Goal: Task Accomplishment & Management: Manage account settings

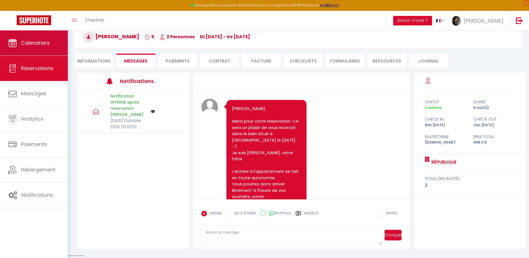
scroll to position [483, 0]
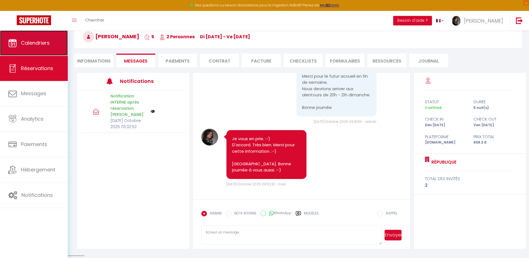
click at [55, 48] on link "Calendriers" at bounding box center [34, 42] width 68 height 25
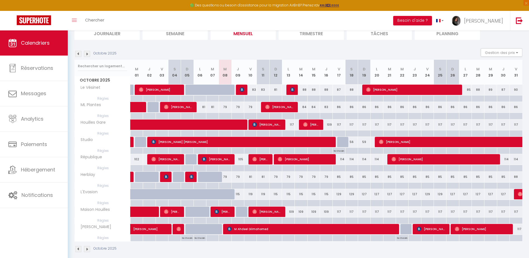
scroll to position [49, 0]
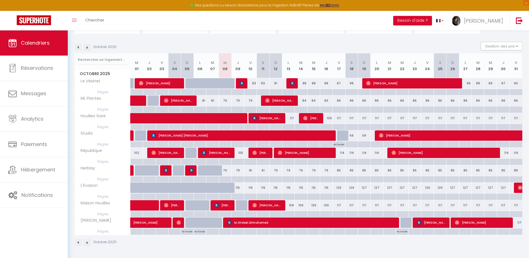
click at [225, 101] on div "79" at bounding box center [225, 100] width 13 height 10
type input "79"
type input "Mer 08 Octobre 2025"
type input "Jeu 09 Octobre 2025"
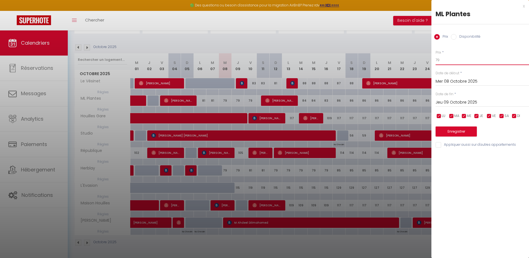
drag, startPoint x: 437, startPoint y: 60, endPoint x: 444, endPoint y: 61, distance: 7.1
click at [444, 61] on input "79" at bounding box center [481, 60] width 93 height 10
type input "76"
click at [459, 100] on input "Jeu 09 Octobre 2025" at bounding box center [481, 102] width 93 height 7
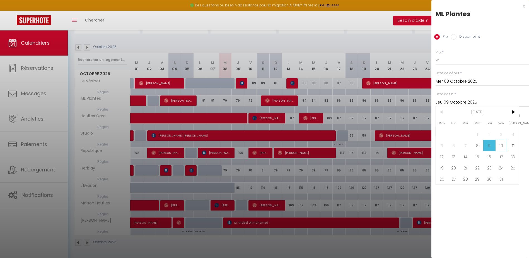
click at [503, 146] on span "10" at bounding box center [501, 145] width 12 height 11
type input "Ven 10 Octobre 2025"
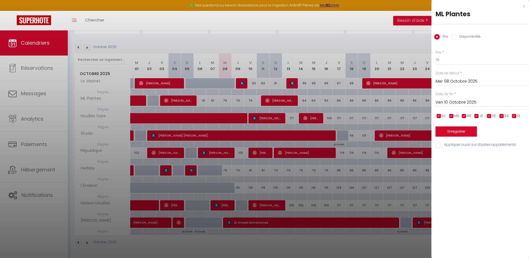
click at [456, 134] on button "Enregistrer" at bounding box center [455, 131] width 41 height 10
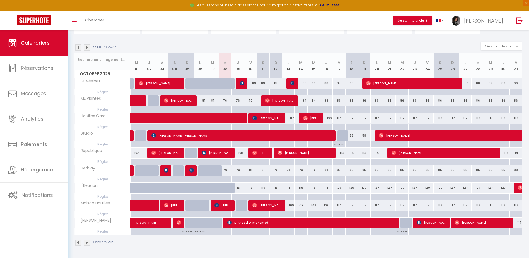
click at [224, 171] on div "79" at bounding box center [225, 170] width 13 height 10
type input "79"
type input "Mer 08 Octobre 2025"
type input "Jeu 09 Octobre 2025"
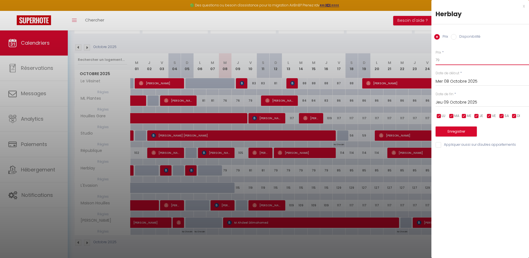
click at [453, 59] on input "79" at bounding box center [481, 60] width 93 height 10
type input "76"
click at [448, 103] on input "Jeu 09 Octobre 2025" at bounding box center [481, 102] width 93 height 7
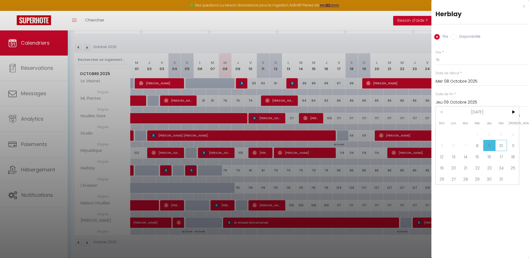
click at [503, 145] on span "10" at bounding box center [501, 145] width 12 height 11
type input "Ven 10 Octobre 2025"
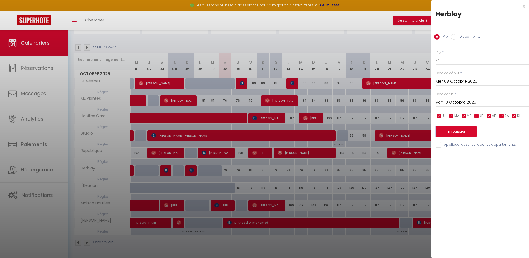
click at [472, 134] on button "Enregistrer" at bounding box center [455, 131] width 41 height 10
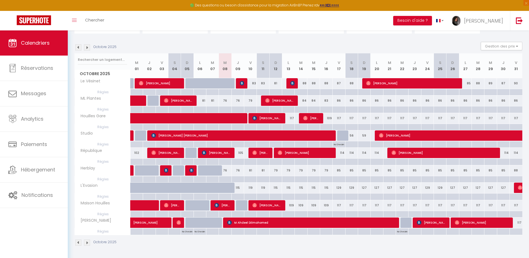
click at [241, 153] on div "105" at bounding box center [237, 152] width 13 height 10
type input "105"
type input "Jeu 09 Octobre 2025"
type input "Ven 10 Octobre 2025"
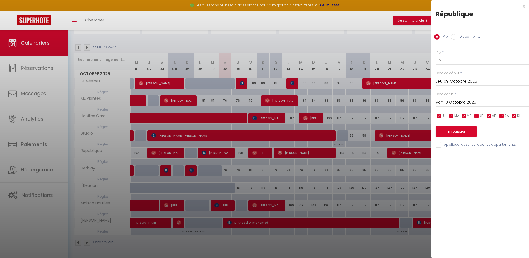
click at [524, 5] on div "x" at bounding box center [477, 6] width 93 height 7
